Goal: Task Accomplishment & Management: Manage account settings

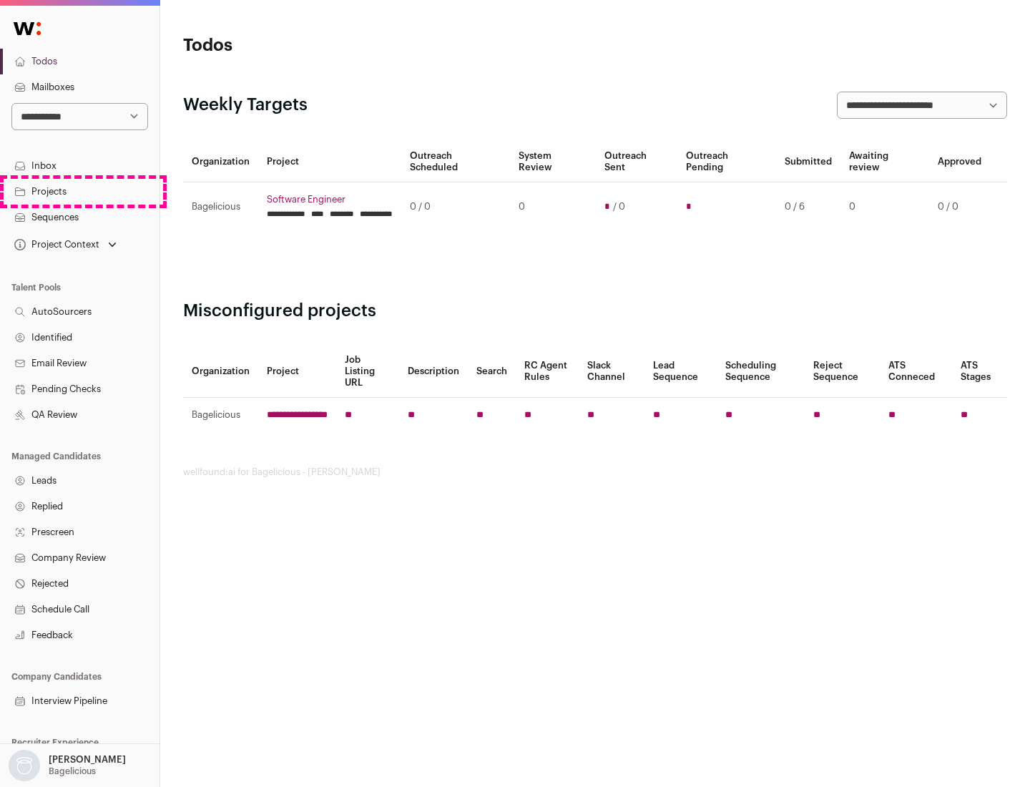
click at [79, 191] on link "Projects" at bounding box center [80, 192] width 160 height 26
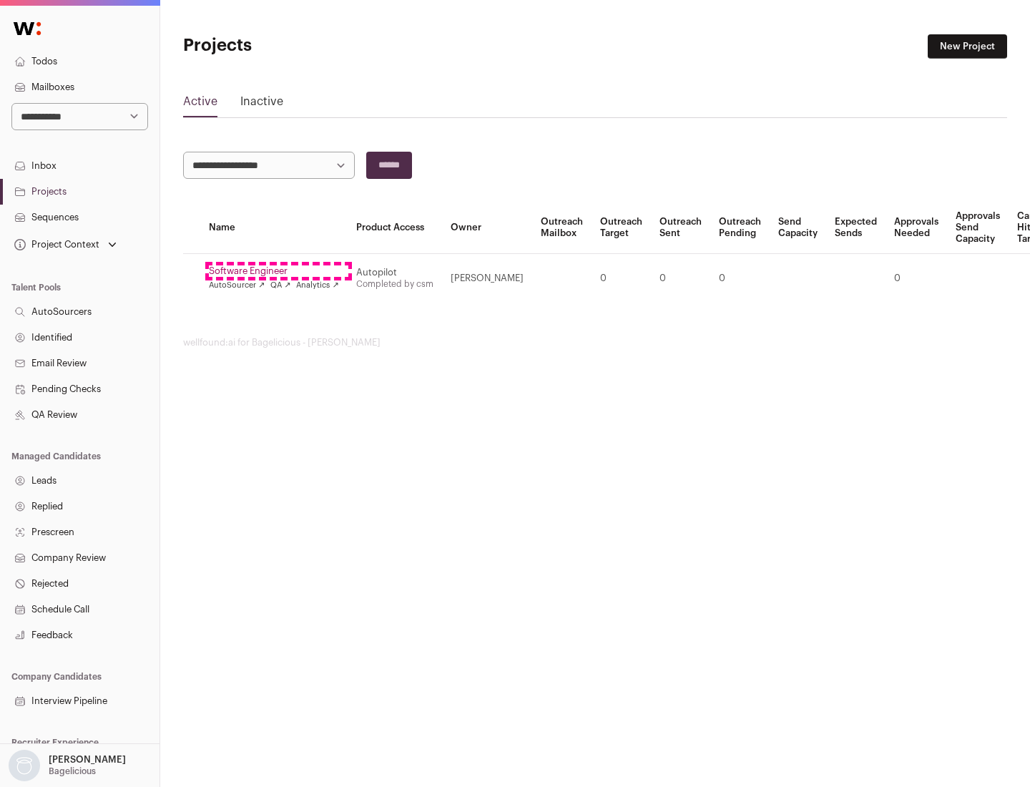
click at [278, 271] on link "Software Engineer" at bounding box center [274, 270] width 130 height 11
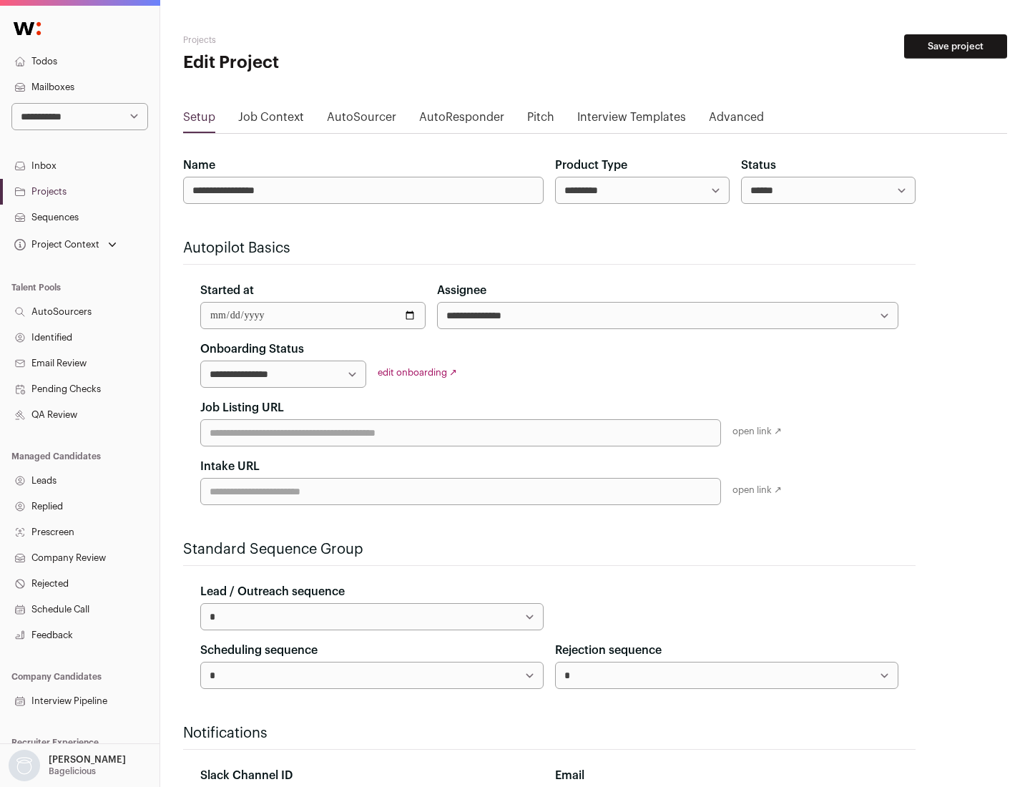
click at [956, 46] on button "Save project" at bounding box center [955, 46] width 103 height 24
